Goal: Transaction & Acquisition: Purchase product/service

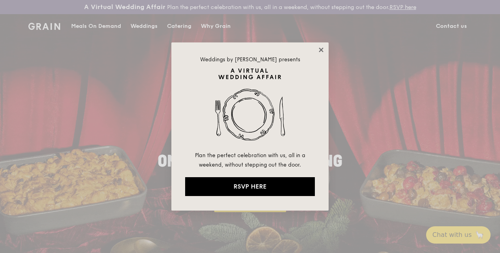
click at [318, 46] on icon at bounding box center [320, 49] width 7 height 7
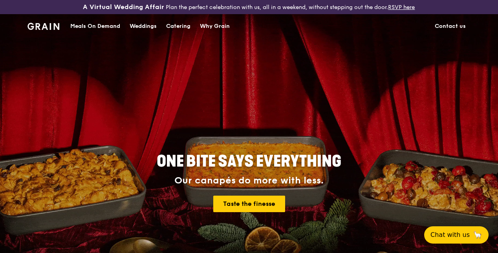
click at [178, 28] on div "Catering" at bounding box center [178, 27] width 24 height 24
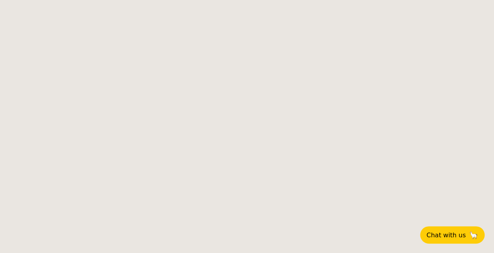
select select
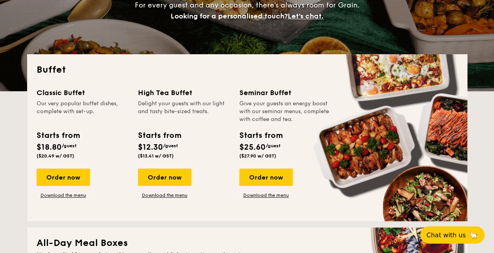
scroll to position [157, 0]
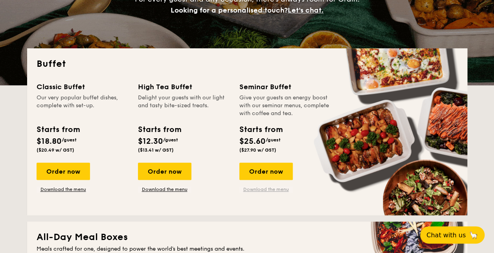
click at [266, 190] on link "Download the menu" at bounding box center [265, 189] width 53 height 6
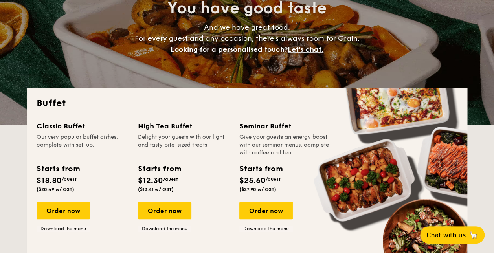
scroll to position [118, 0]
click at [254, 209] on div "Order now" at bounding box center [265, 210] width 53 height 17
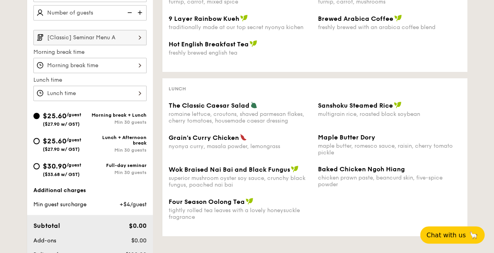
scroll to position [236, 0]
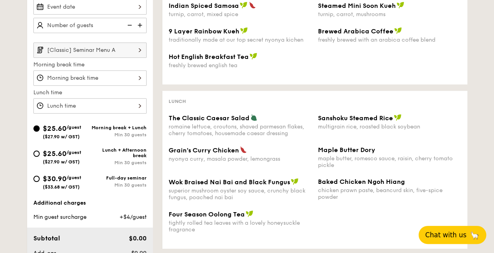
click at [451, 233] on span "Chat with us" at bounding box center [445, 235] width 41 height 8
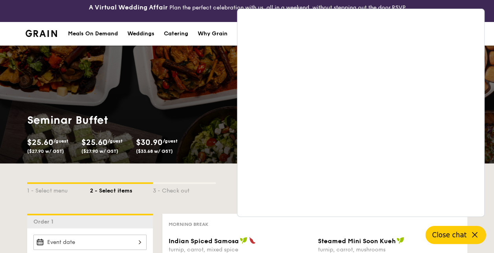
scroll to position [0, 0]
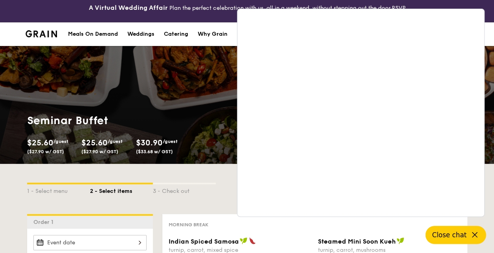
click at [453, 234] on span "Close chat" at bounding box center [449, 235] width 35 height 8
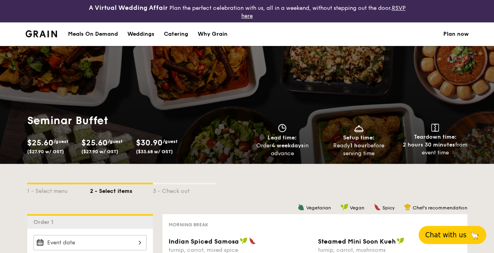
click at [35, 32] on img at bounding box center [42, 33] width 32 height 7
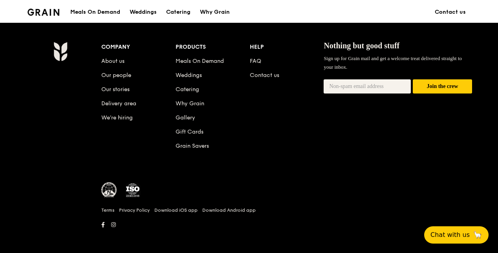
scroll to position [816, 0]
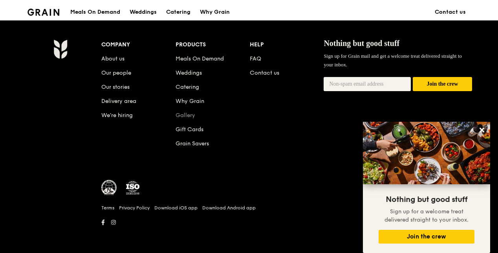
click at [185, 115] on link "Gallery" at bounding box center [186, 115] width 20 height 7
